Goal: Task Accomplishment & Management: Use online tool/utility

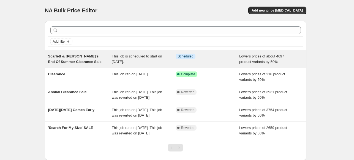
click at [87, 58] on span "Scarlett & [PERSON_NAME]'s End Of Summer Clearance Sale" at bounding box center [74, 59] width 53 height 10
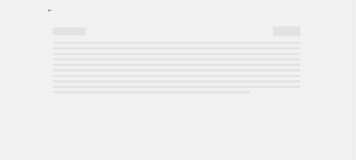
select select "percentage"
select select "no_change"
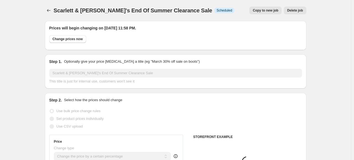
select select "collection"
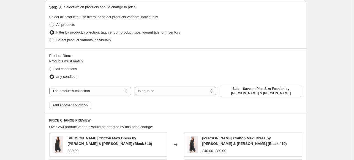
scroll to position [220, 0]
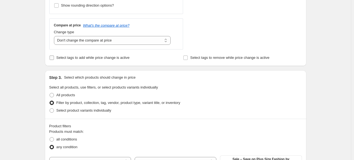
click at [84, 59] on span "Select tags to add while price change is active" at bounding box center [92, 58] width 73 height 4
click at [54, 59] on input "Select tags to add while price change is active" at bounding box center [52, 58] width 4 height 4
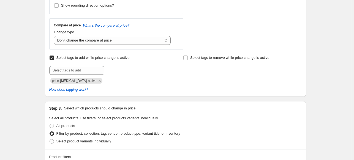
click at [85, 57] on span "Select tags to add while price change is active" at bounding box center [92, 58] width 73 height 4
click at [54, 57] on input "Select tags to add while price change is active" at bounding box center [52, 58] width 4 height 4
checkbox input "false"
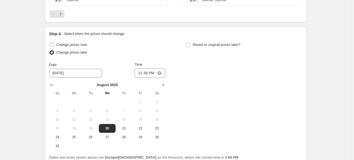
scroll to position [550, 0]
click at [160, 68] on input "23:58" at bounding box center [149, 72] width 31 height 9
click at [221, 94] on div "Change prices now Change prices later Date [DATE] Time 23:00 [DATE] Su Mo Tu We…" at bounding box center [175, 95] width 252 height 109
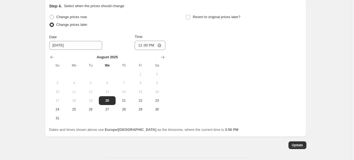
scroll to position [596, 0]
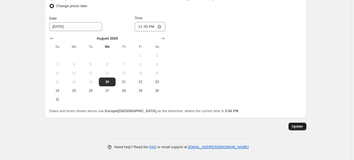
click at [300, 124] on span "Update" at bounding box center [297, 126] width 11 height 4
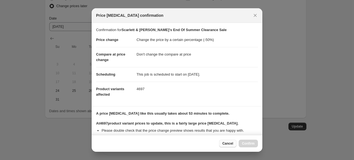
click at [226, 143] on span "Cancel" at bounding box center [227, 143] width 11 height 4
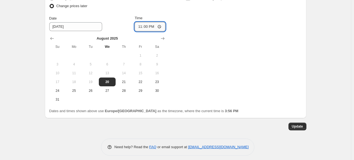
click at [159, 22] on input "23:00" at bounding box center [149, 26] width 31 height 9
type input "21:00"
click at [215, 48] on div "Change prices now Change prices later Date [DATE] Time 21:00 [DATE] Su Mo Tu We…" at bounding box center [175, 48] width 252 height 109
click at [305, 123] on button "Update" at bounding box center [297, 127] width 18 height 8
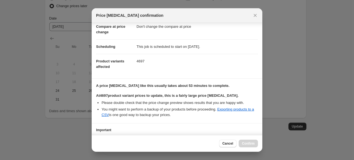
scroll to position [61, 0]
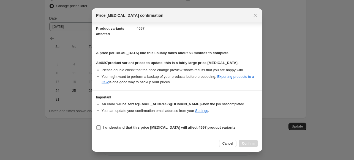
click at [125, 128] on b "I understand that this price [MEDICAL_DATA] will affect 4697 product variants" at bounding box center [169, 127] width 132 height 4
click at [101, 128] on input "I understand that this price [MEDICAL_DATA] will affect 4697 product variants" at bounding box center [98, 127] width 4 height 4
checkbox input "true"
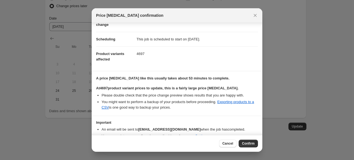
scroll to position [0, 0]
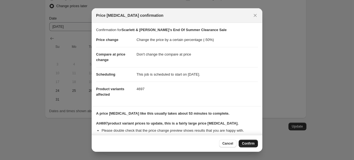
click at [251, 144] on span "Confirm" at bounding box center [248, 143] width 13 height 4
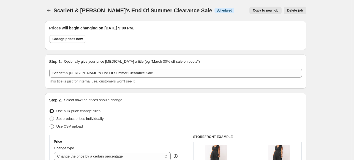
scroll to position [596, 0]
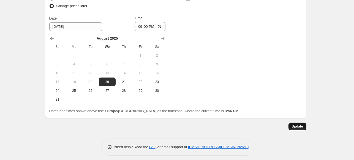
click at [305, 125] on button "Update" at bounding box center [297, 127] width 18 height 8
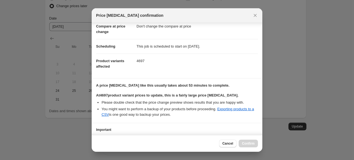
scroll to position [61, 0]
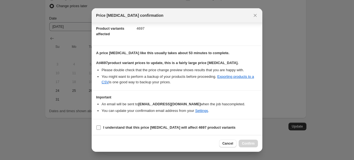
click at [107, 124] on label "I understand that this price [MEDICAL_DATA] will affect 4697 product variants" at bounding box center [165, 128] width 139 height 8
click at [101, 125] on input "I understand that this price [MEDICAL_DATA] will affect 4697 product variants" at bounding box center [98, 127] width 4 height 4
checkbox input "true"
click at [249, 141] on button "Confirm" at bounding box center [247, 144] width 19 height 8
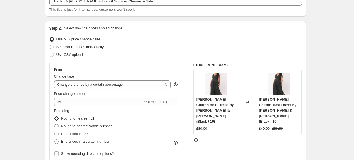
scroll to position [0, 0]
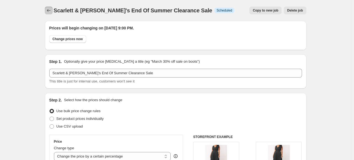
click at [50, 11] on icon "Price change jobs" at bounding box center [49, 11] width 6 height 6
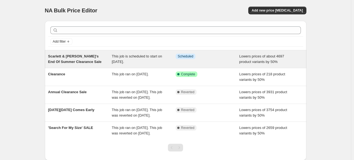
click at [130, 58] on span "This job is scheduled to start on [DATE]." at bounding box center [137, 59] width 50 height 10
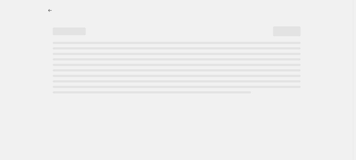
select select "percentage"
select select "no_change"
select select "collection"
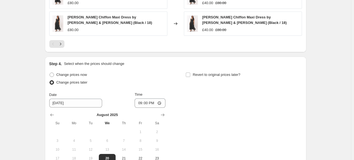
scroll to position [523, 0]
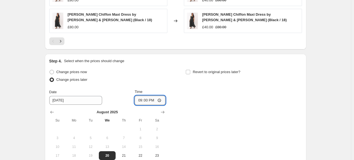
click at [158, 96] on input "21:00" at bounding box center [149, 100] width 31 height 9
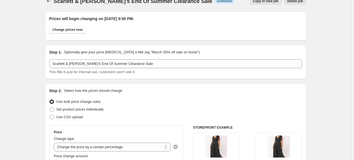
scroll to position [0, 0]
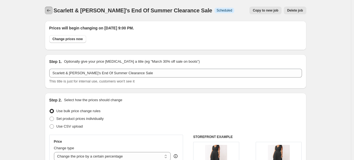
click at [49, 11] on icon "Price change jobs" at bounding box center [49, 11] width 6 height 6
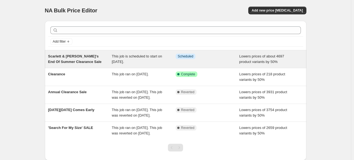
click at [62, 57] on span "Scarlett & [PERSON_NAME]'s End Of Summer Clearance Sale" at bounding box center [74, 59] width 53 height 10
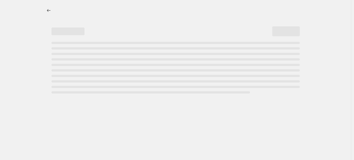
select select "percentage"
select select "no_change"
select select "collection"
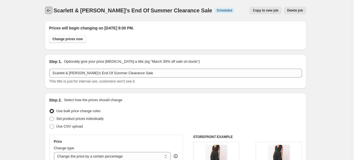
click at [46, 9] on button "Price change jobs" at bounding box center [49, 11] width 8 height 8
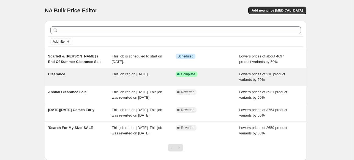
click at [61, 75] on span "Clearance" at bounding box center [56, 74] width 17 height 4
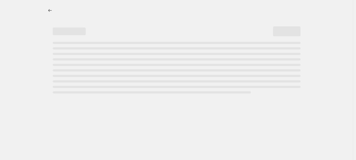
select select "percentage"
select select "no_change"
select select "collection"
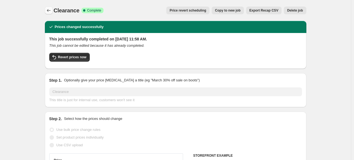
click at [50, 8] on icon "Price change jobs" at bounding box center [49, 11] width 6 height 6
